Goal: Transaction & Acquisition: Download file/media

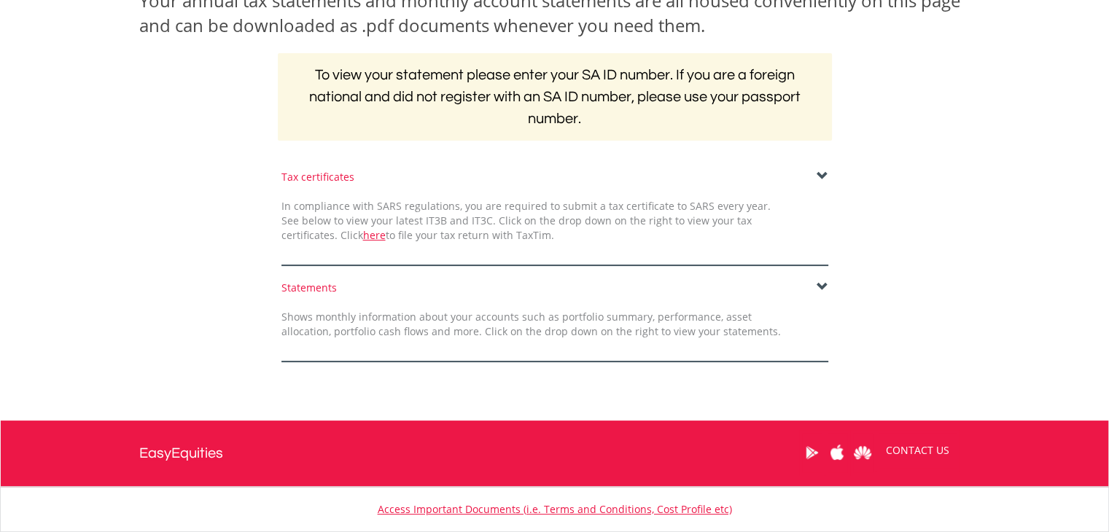
scroll to position [292, 0]
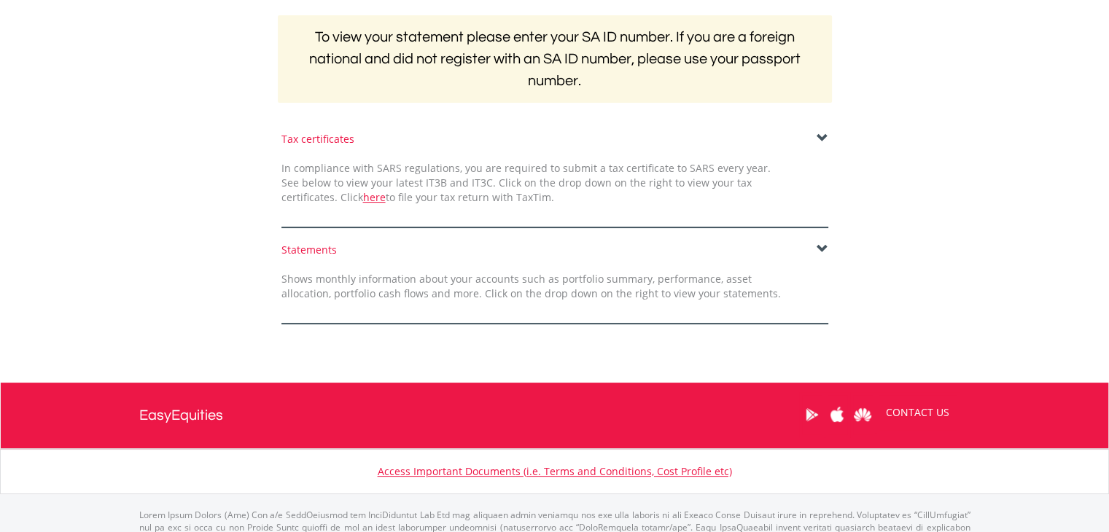
click at [822, 244] on span at bounding box center [823, 250] width 12 height 12
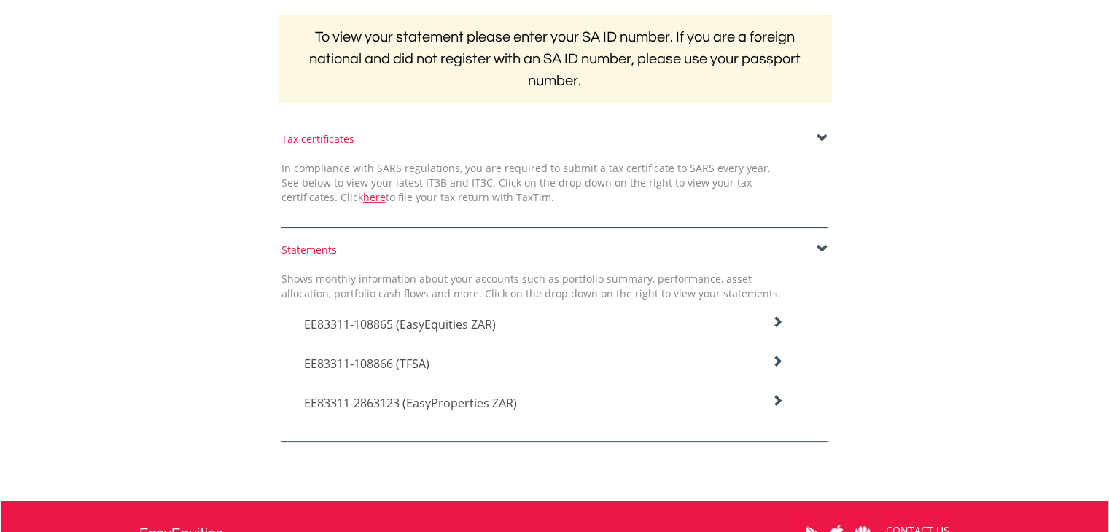
click at [771, 319] on icon at bounding box center [777, 322] width 12 height 12
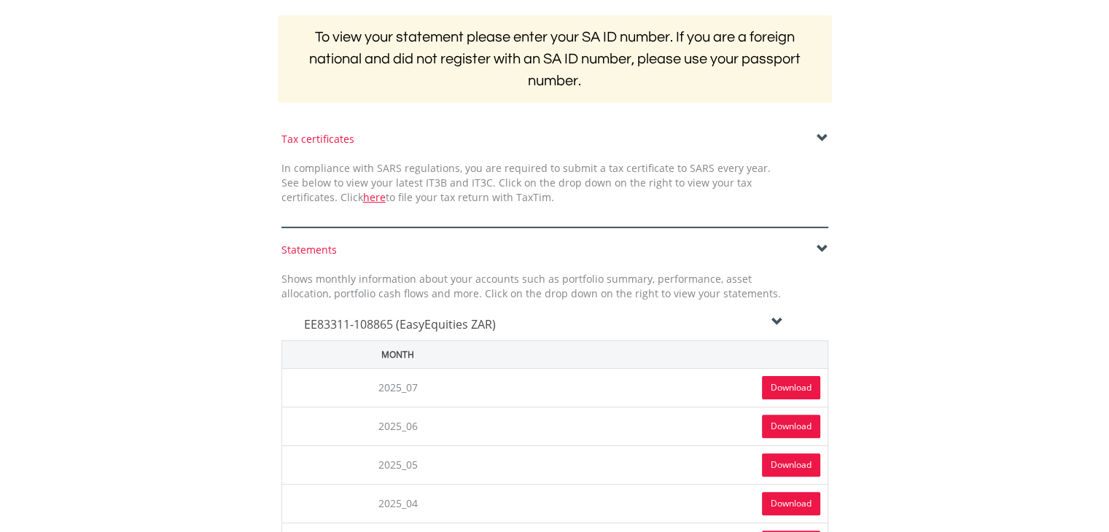
click at [767, 387] on link "Download" at bounding box center [791, 387] width 58 height 23
click at [825, 247] on span at bounding box center [823, 250] width 12 height 12
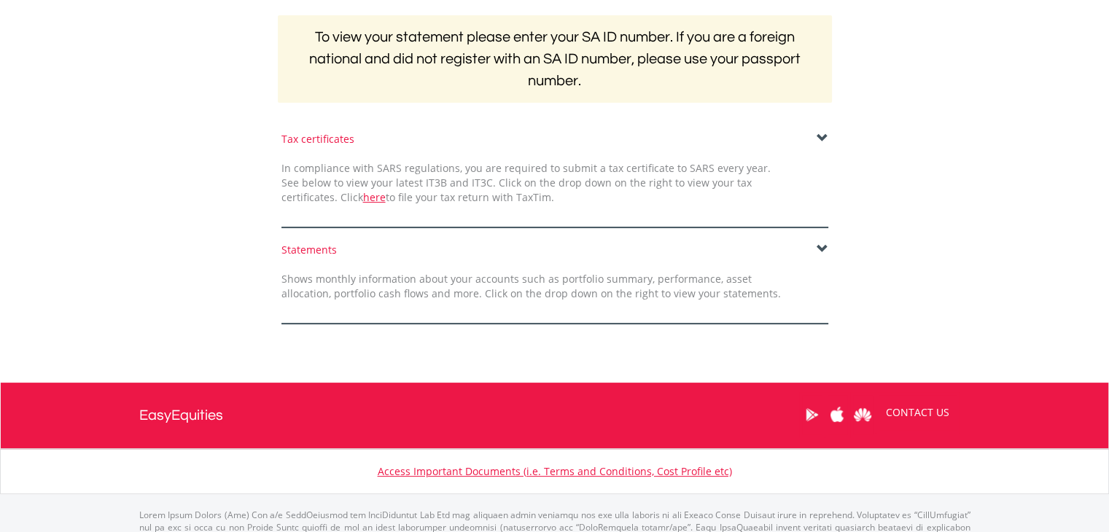
click at [824, 240] on form "Tax certificates In compliance with SARS regulations, you are required to submi…" at bounding box center [554, 228] width 831 height 192
click at [825, 246] on span at bounding box center [823, 250] width 12 height 12
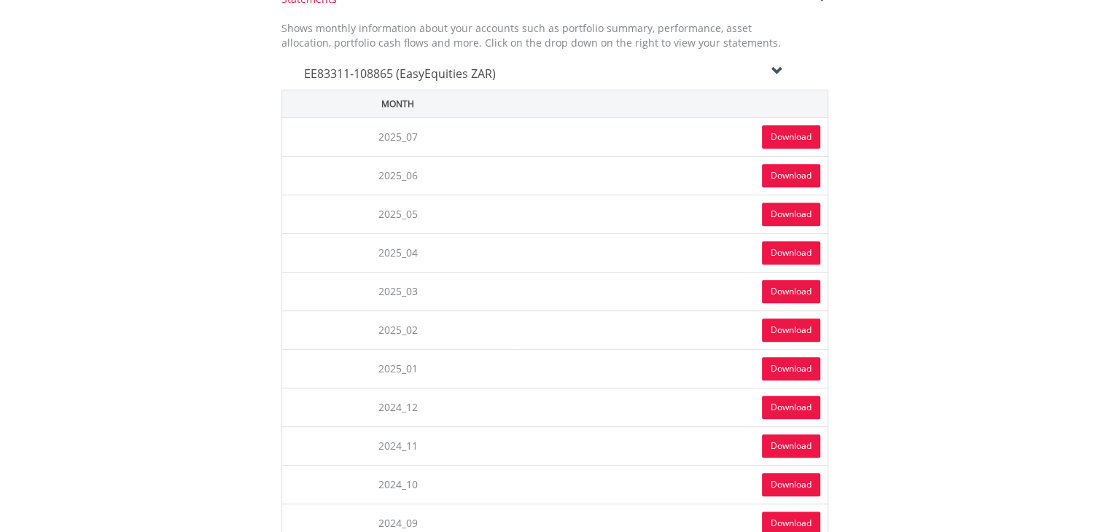
scroll to position [510, 0]
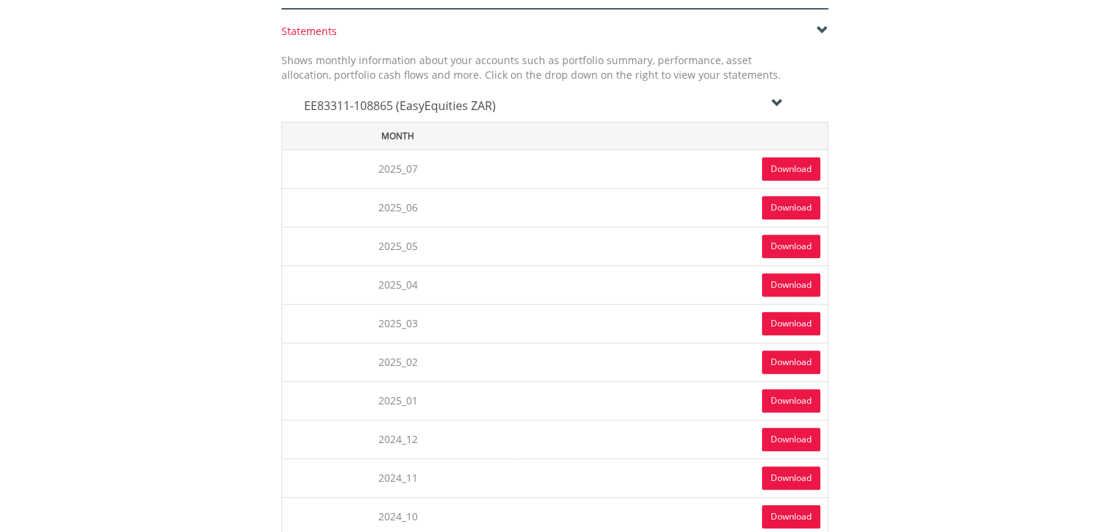
click at [782, 99] on icon at bounding box center [777, 104] width 12 height 12
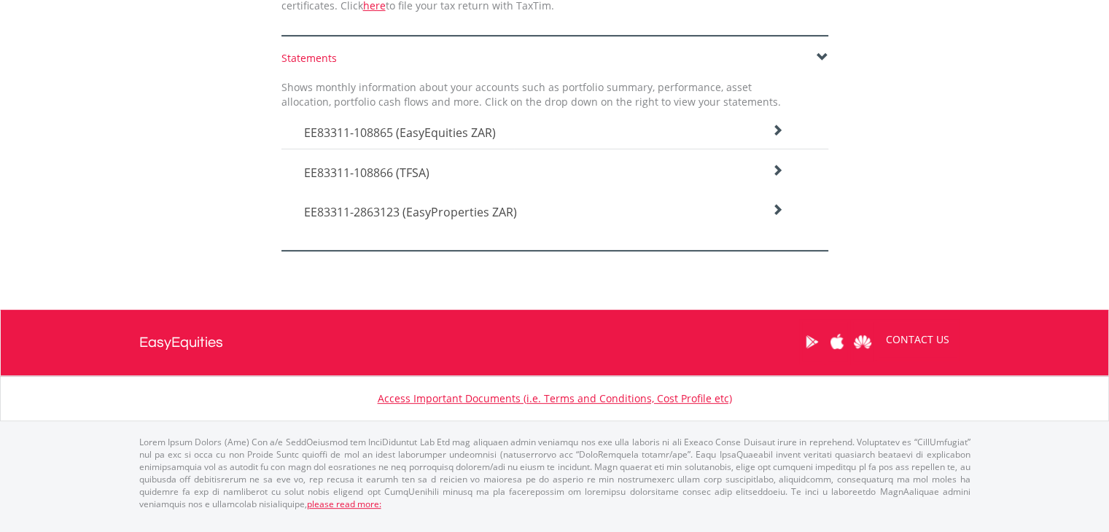
scroll to position [470, 0]
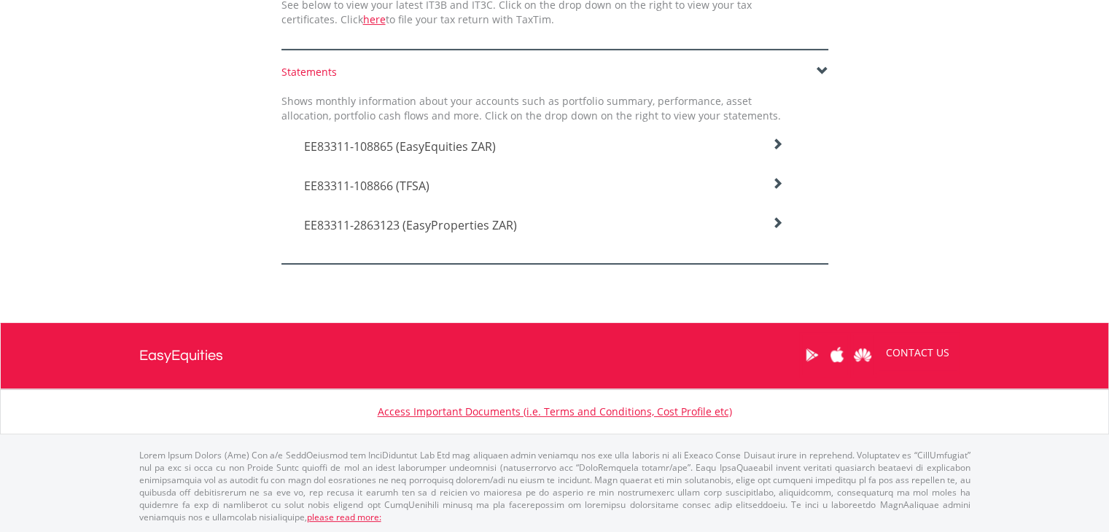
click at [779, 150] on icon at bounding box center [777, 145] width 12 height 12
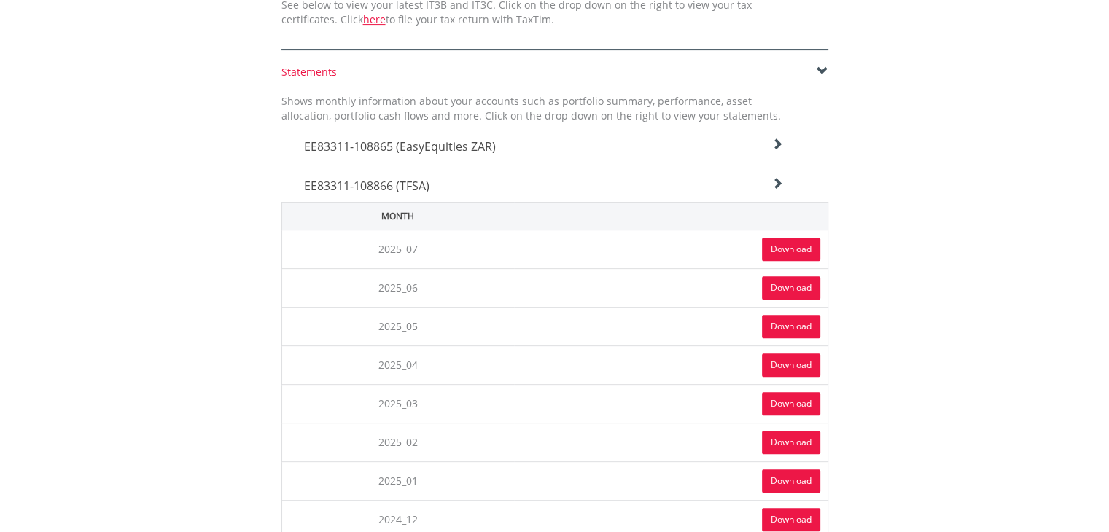
scroll to position [510, 0]
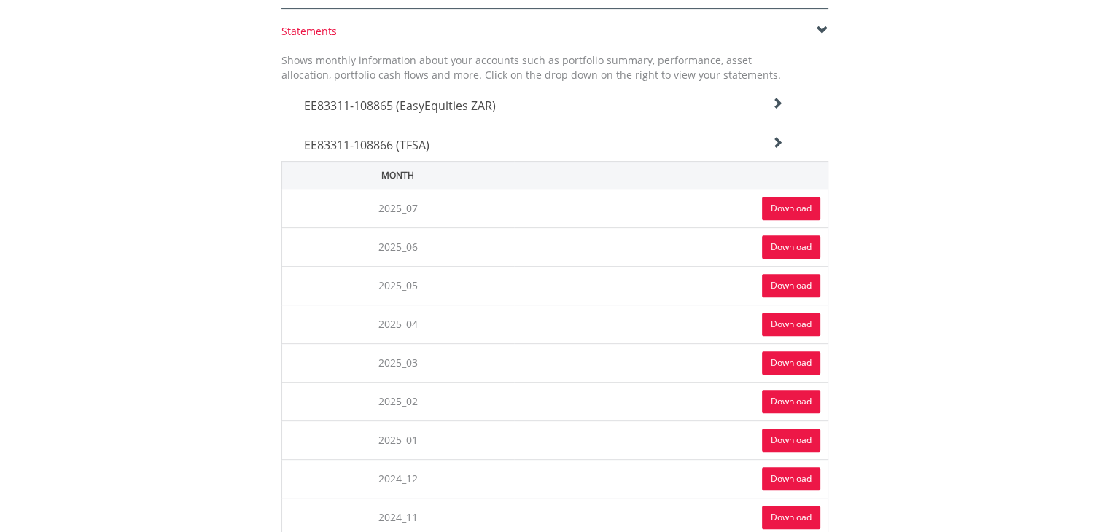
click at [800, 206] on link "Download" at bounding box center [791, 208] width 58 height 23
